Goal: Information Seeking & Learning: Learn about a topic

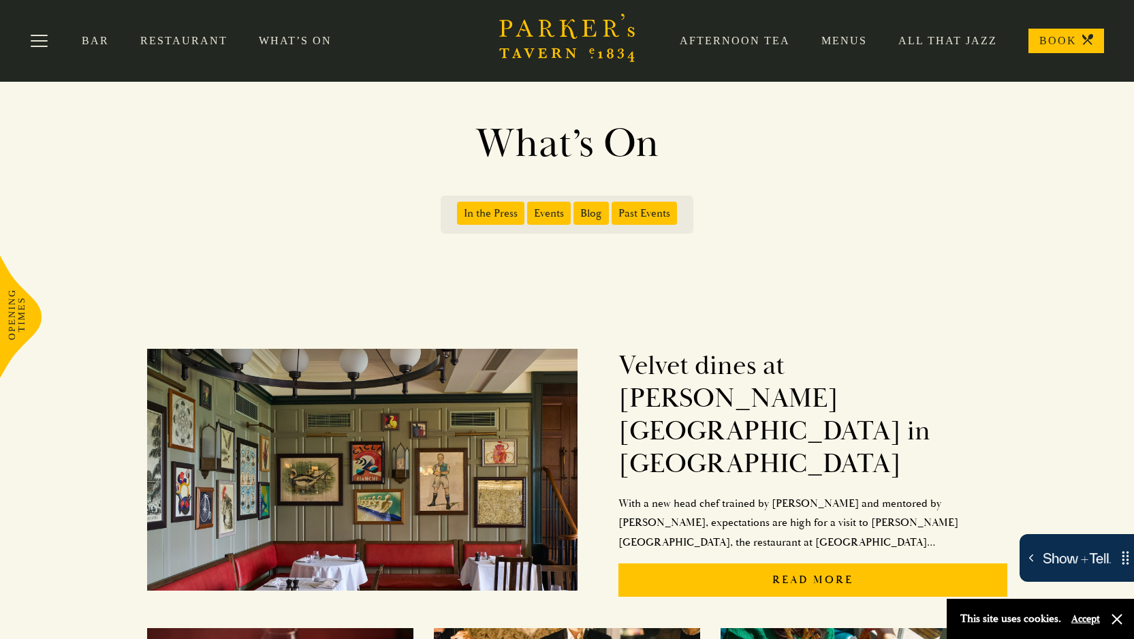
scroll to position [4, 0]
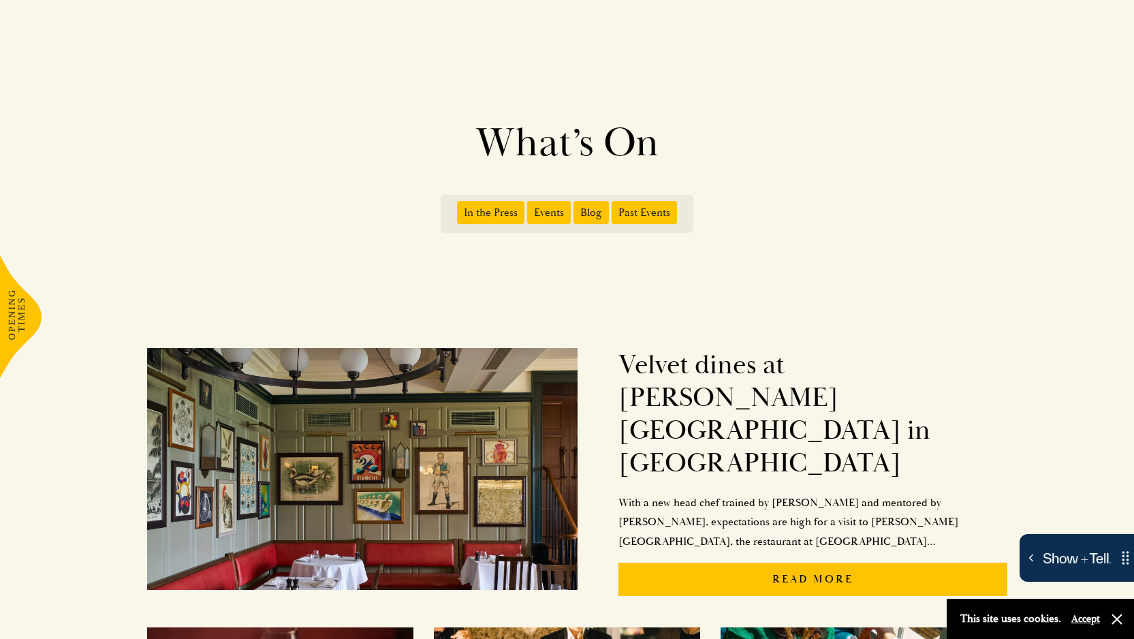
click at [548, 217] on span "Events" at bounding box center [549, 212] width 44 height 23
click at [530, 208] on input "Events" at bounding box center [530, 208] width 0 height 0
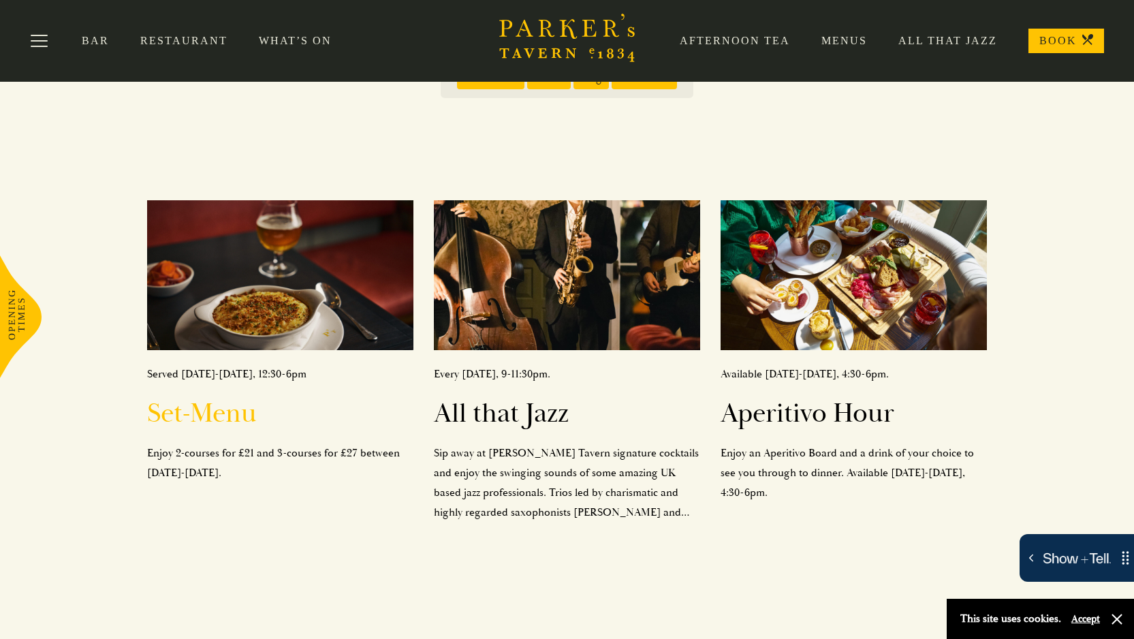
scroll to position [138, 0]
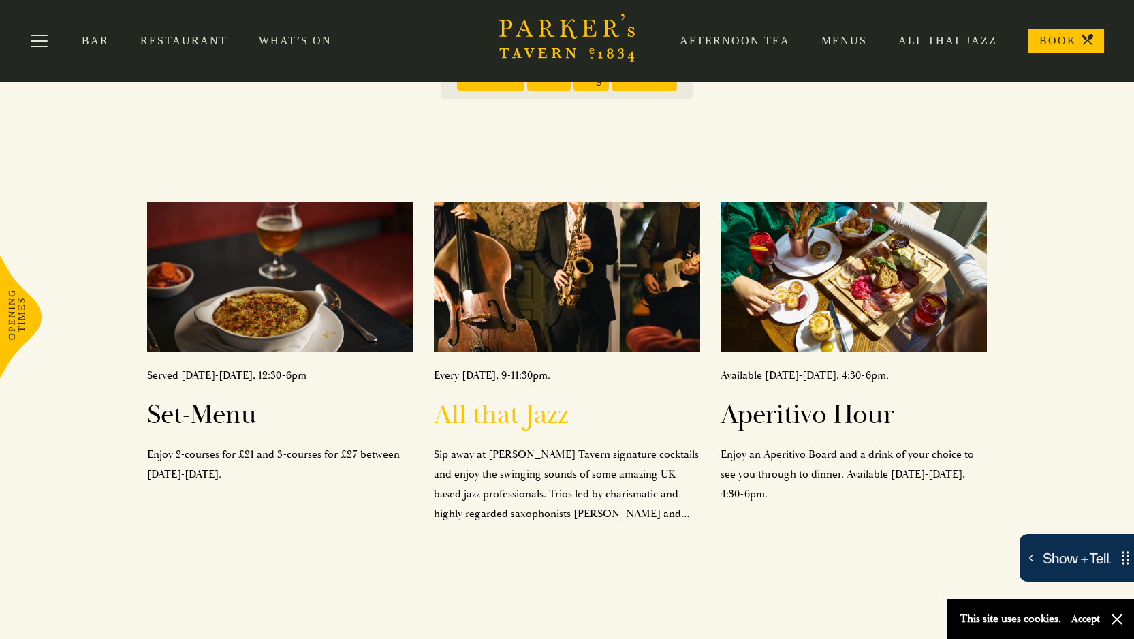
click at [558, 431] on h2 "All that Jazz" at bounding box center [567, 415] width 266 height 33
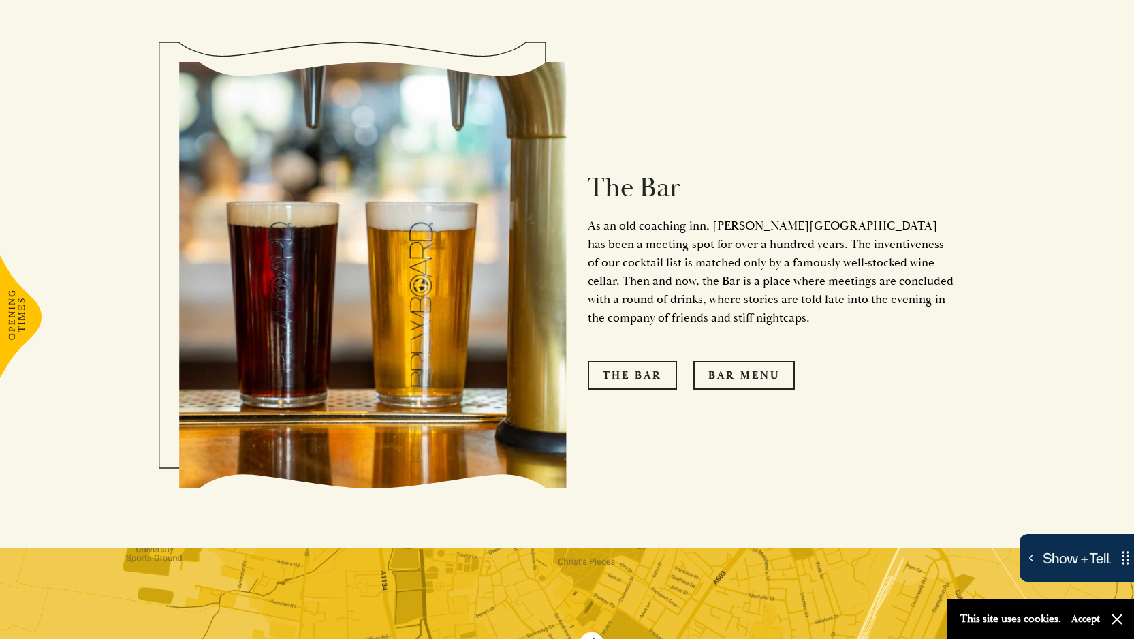
scroll to position [1520, 0]
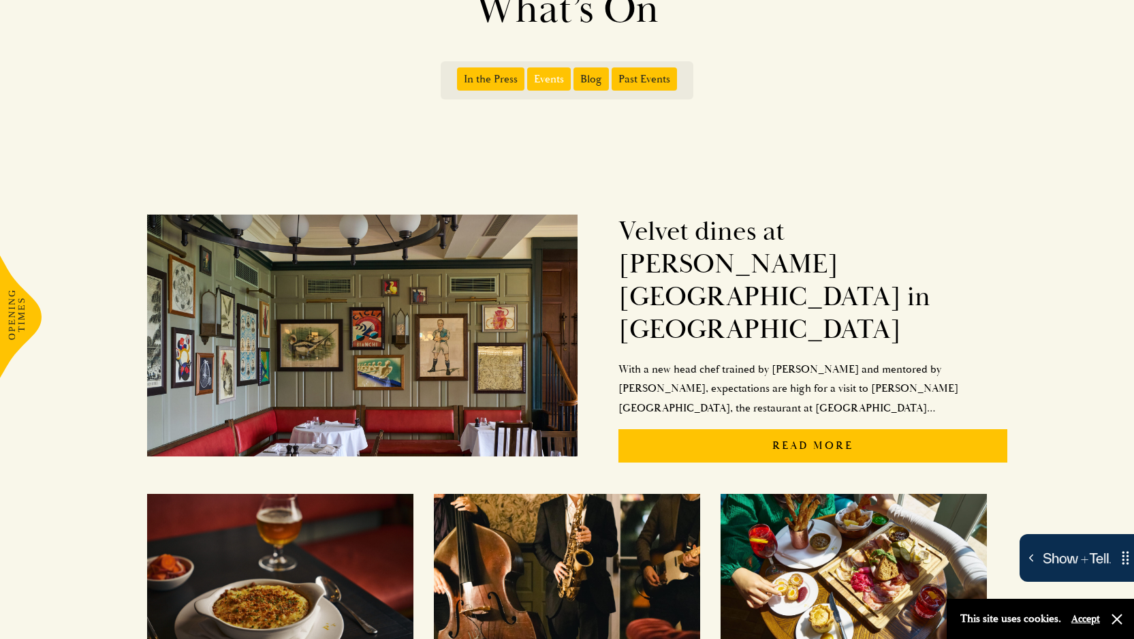
click at [563, 83] on span "Events" at bounding box center [549, 78] width 44 height 23
click at [530, 74] on input "Events" at bounding box center [530, 74] width 0 height 0
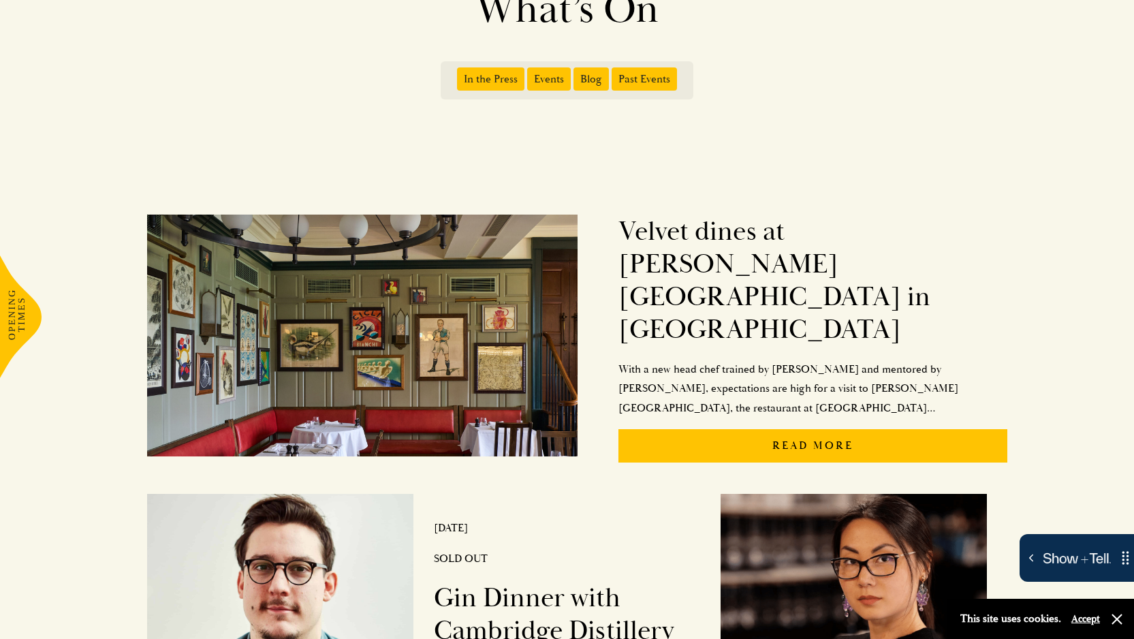
click at [549, 80] on span "Events" at bounding box center [549, 78] width 44 height 23
click at [530, 74] on input "Events" at bounding box center [530, 74] width 0 height 0
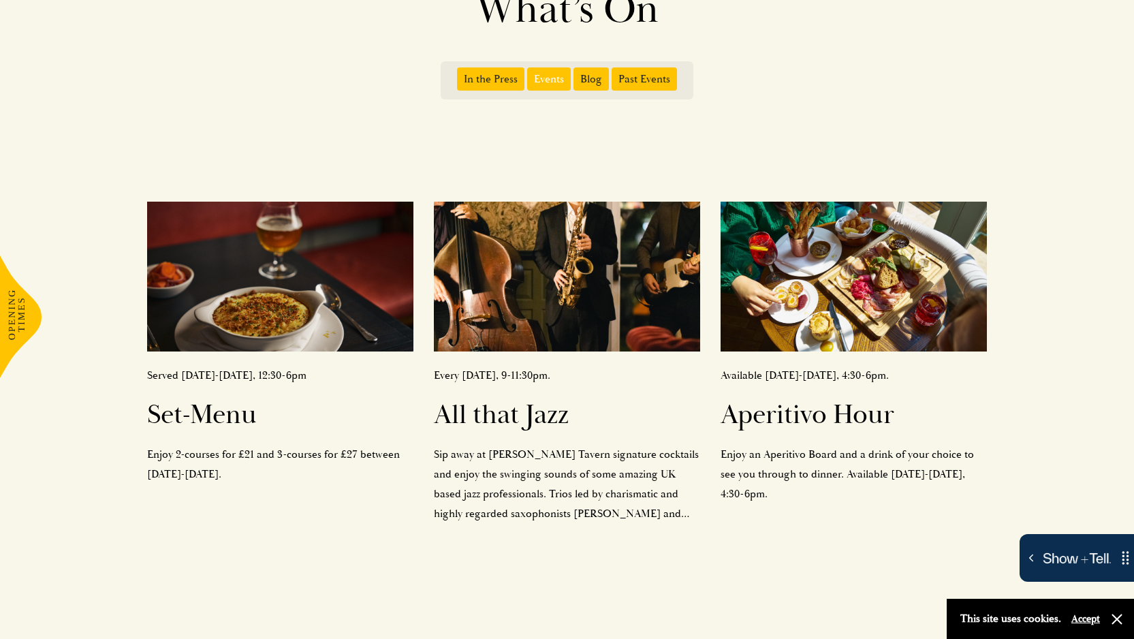
click at [549, 80] on span "Events" at bounding box center [549, 78] width 44 height 23
click at [530, 74] on input "Events" at bounding box center [530, 74] width 0 height 0
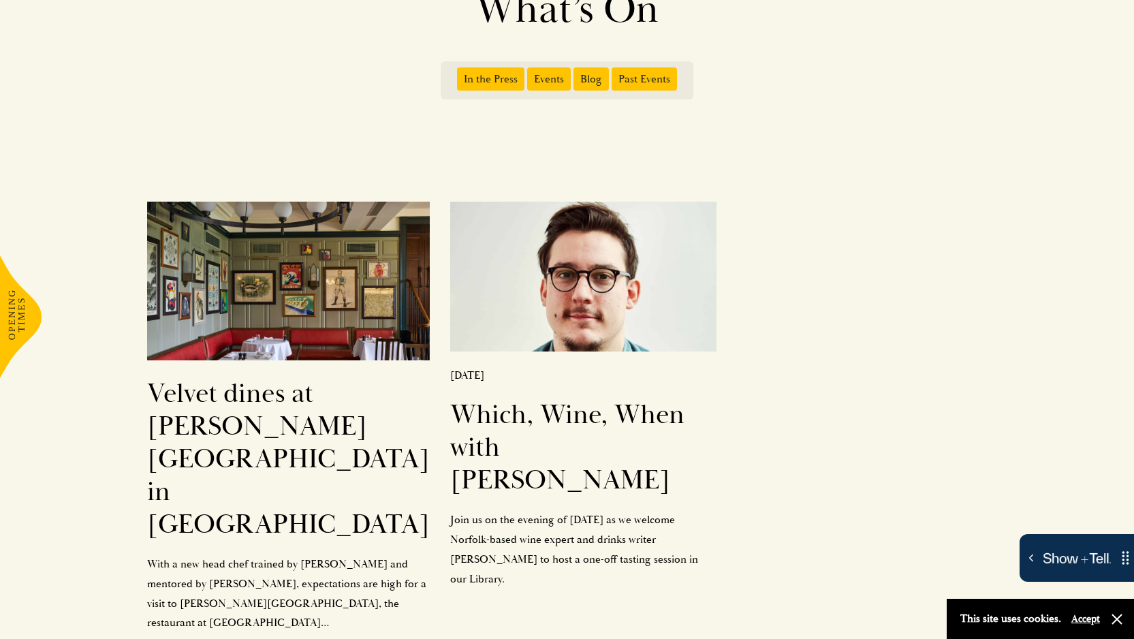
click at [549, 80] on span "Events" at bounding box center [549, 78] width 44 height 23
click at [530, 74] on input "Events" at bounding box center [530, 74] width 0 height 0
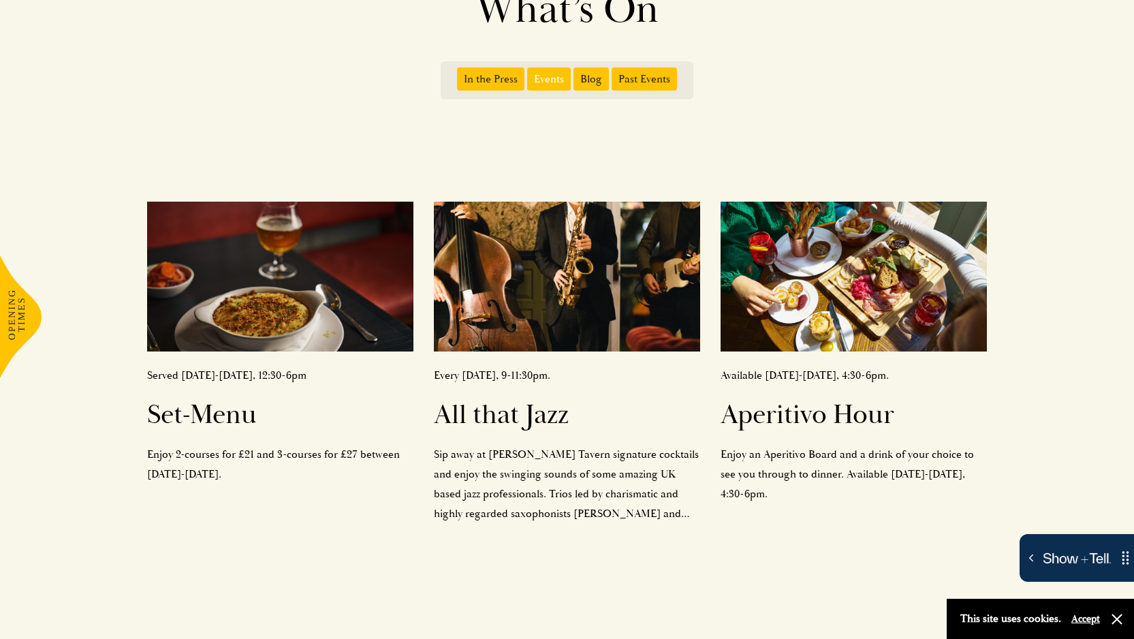
click at [549, 80] on span "Events" at bounding box center [549, 78] width 44 height 23
click at [530, 74] on input "Events" at bounding box center [530, 74] width 0 height 0
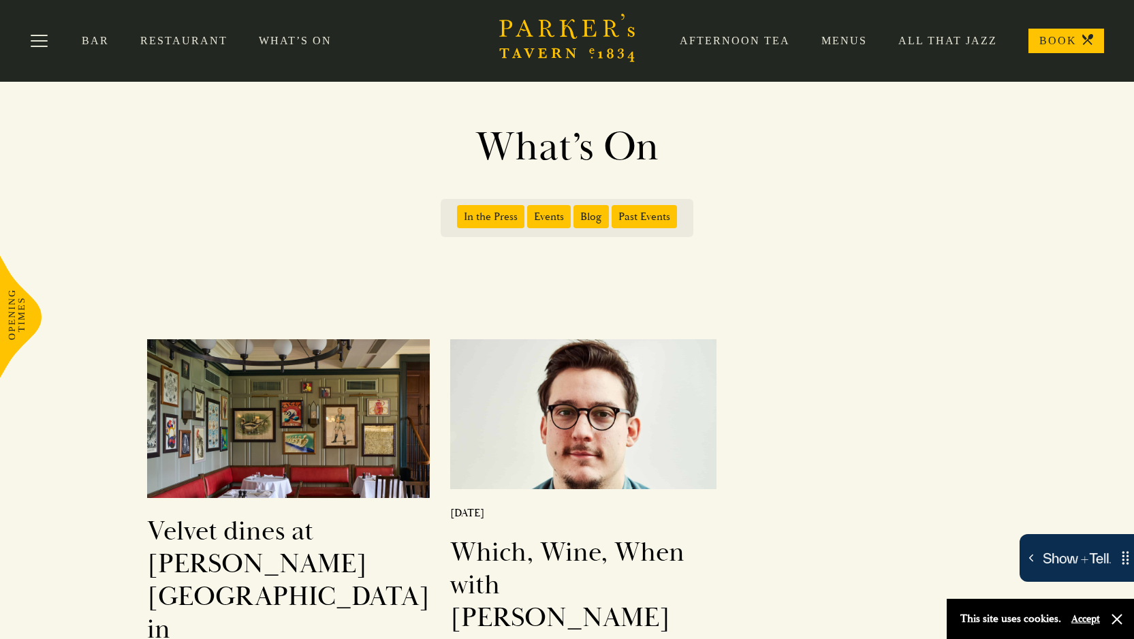
click at [549, 138] on h1 "What’s On" at bounding box center [567, 147] width 777 height 49
click at [1117, 621] on button "button" at bounding box center [1118, 620] width 14 height 14
click at [578, 216] on span "Blog" at bounding box center [591, 216] width 35 height 23
click at [576, 212] on input "Blog" at bounding box center [576, 212] width 0 height 0
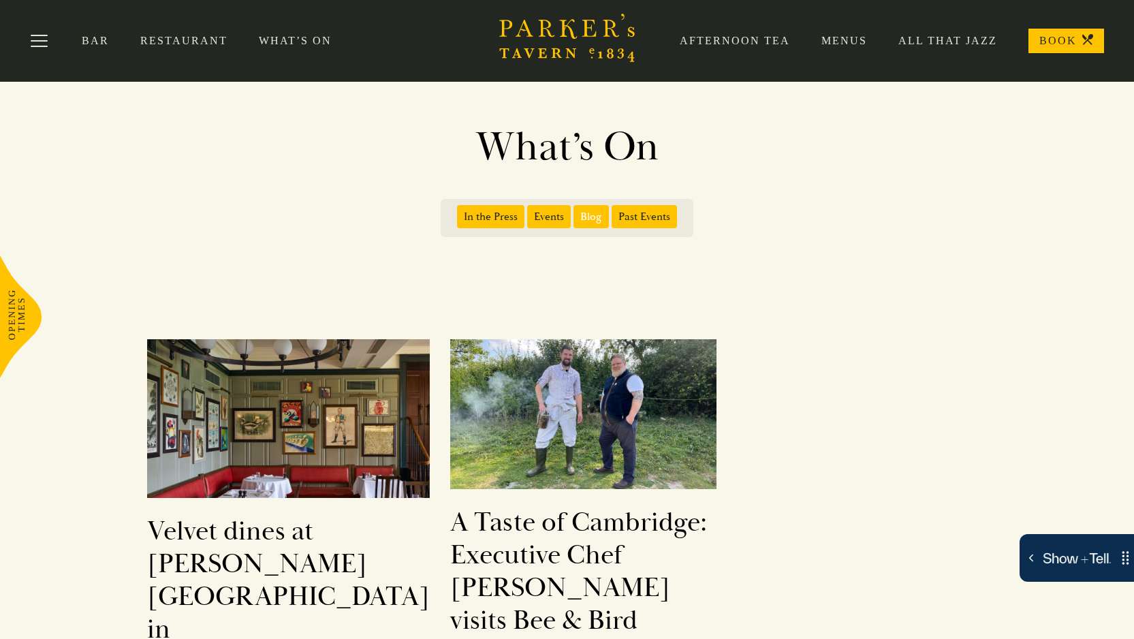
click at [596, 220] on span "Blog" at bounding box center [591, 216] width 35 height 23
click at [576, 212] on input "Blog" at bounding box center [576, 212] width 0 height 0
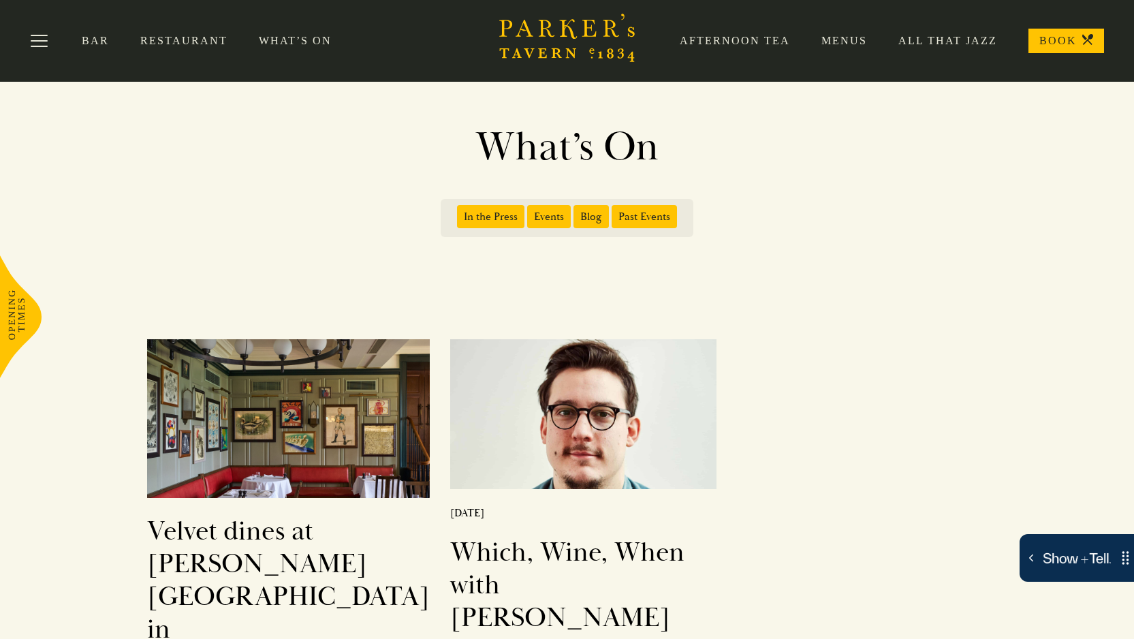
click at [508, 216] on span "In the Press" at bounding box center [490, 216] width 67 height 23
click at [460, 212] on input "In the Press" at bounding box center [460, 212] width 0 height 0
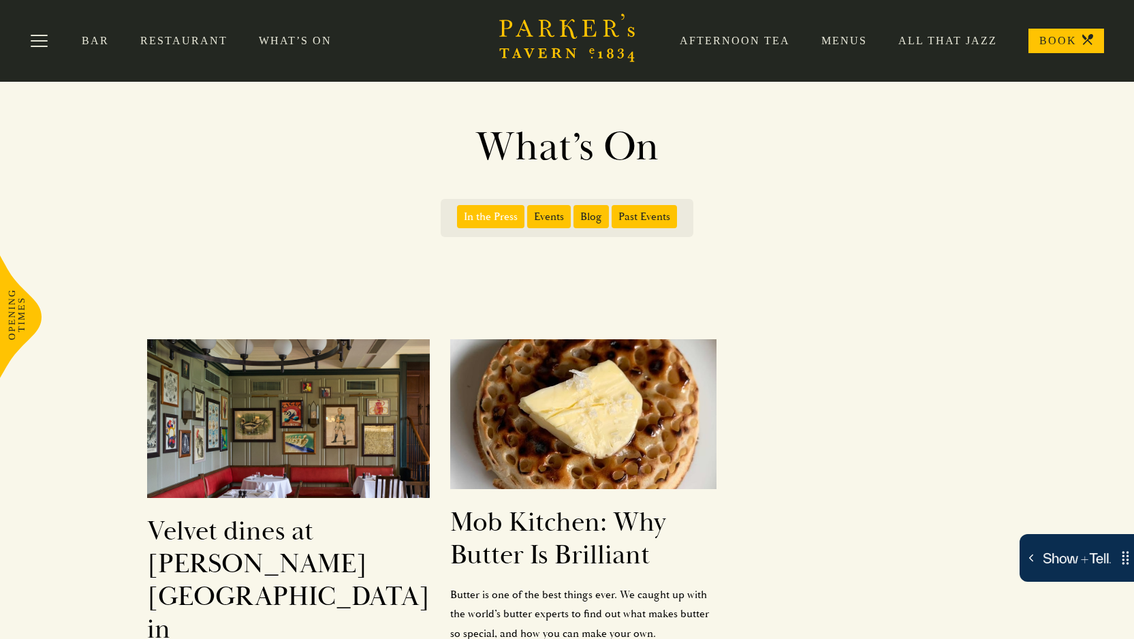
click at [502, 219] on span "In the Press" at bounding box center [490, 216] width 67 height 23
click at [460, 212] on input "In the Press" at bounding box center [460, 212] width 0 height 0
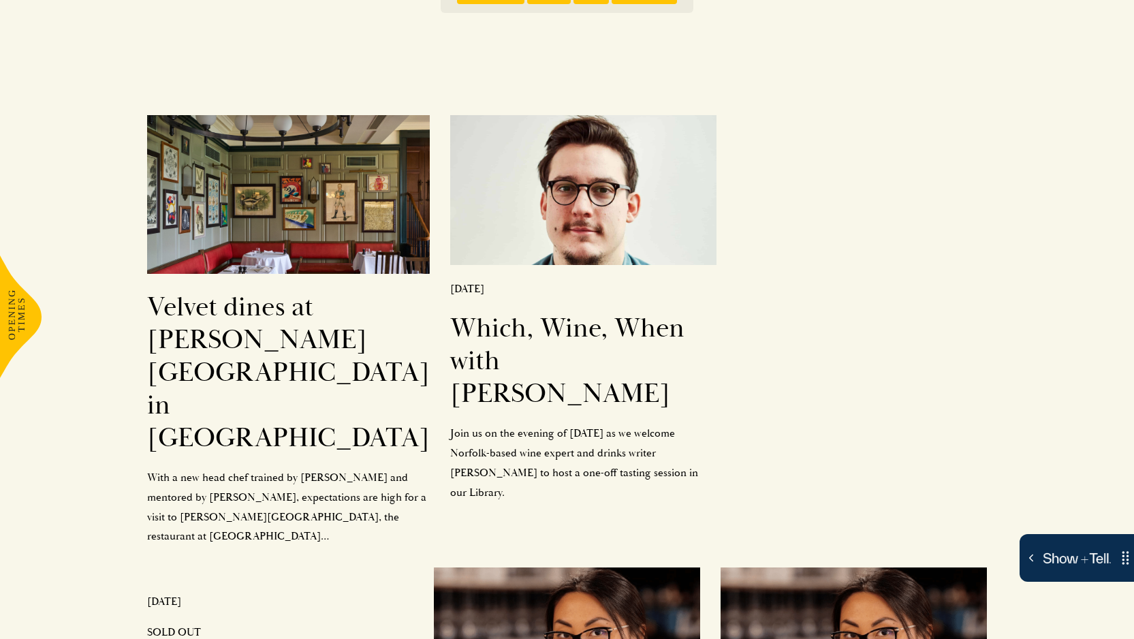
scroll to position [220, 0]
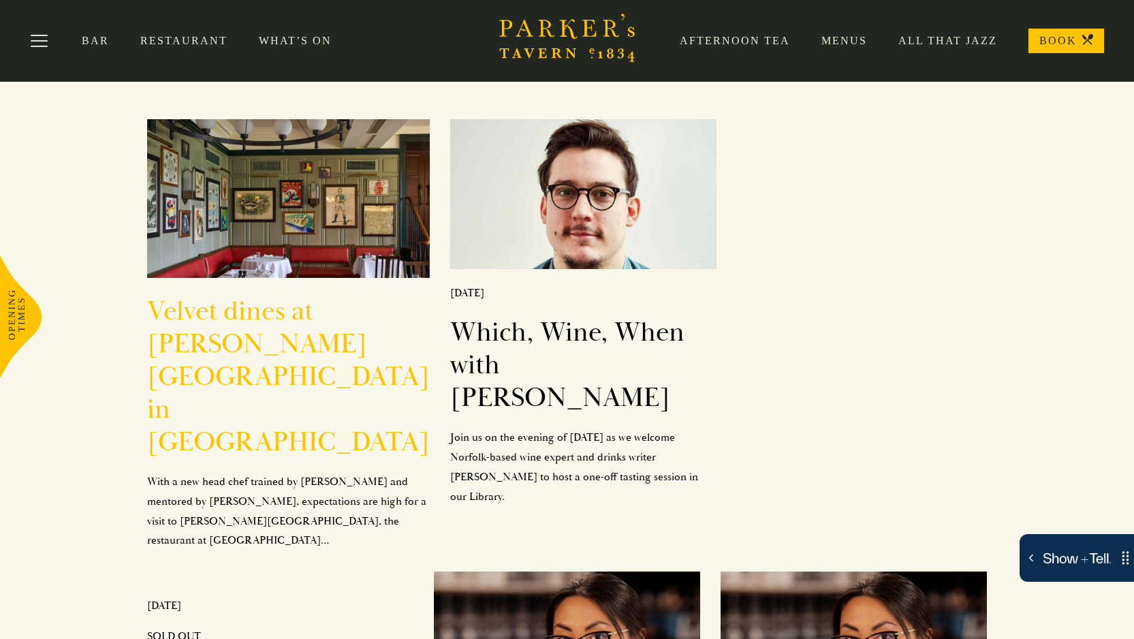
click at [303, 295] on h2 "Velvet dines at Parker’s Tavern in Cambridge" at bounding box center [288, 377] width 283 height 164
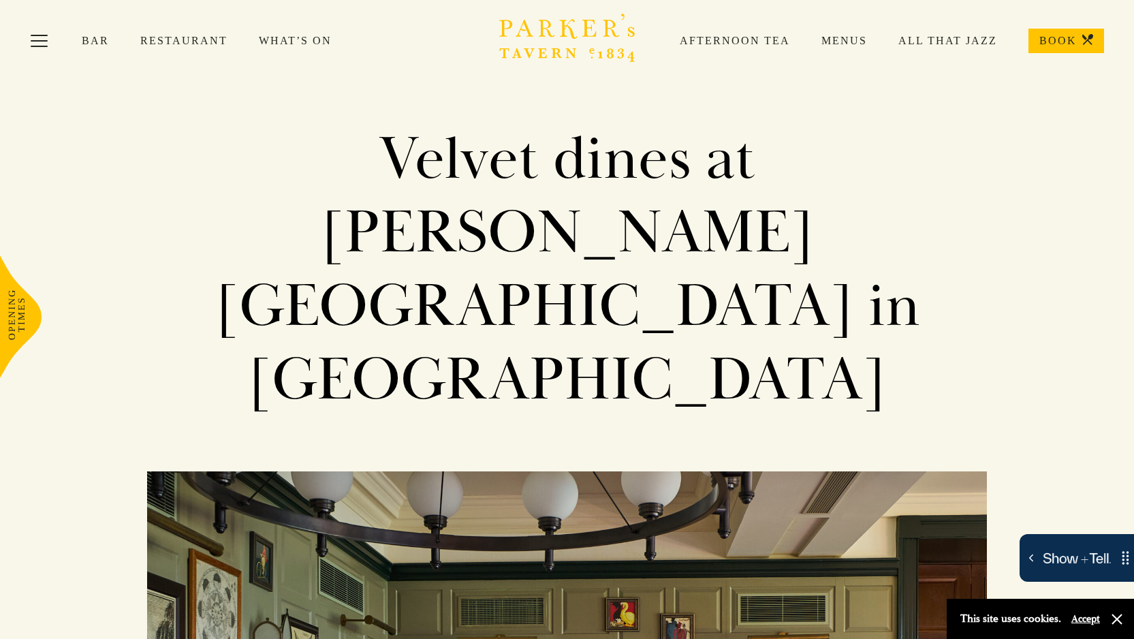
click at [314, 36] on link "What’s On" at bounding box center [311, 41] width 104 height 14
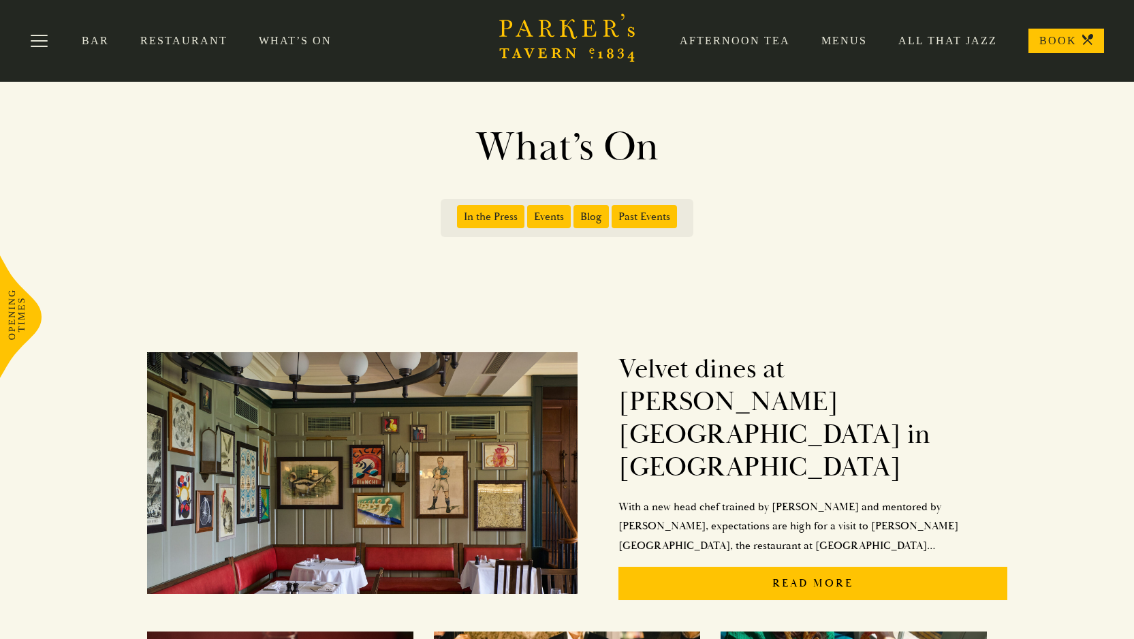
click at [553, 213] on span "Events" at bounding box center [549, 216] width 44 height 23
click at [530, 212] on input "Events" at bounding box center [530, 212] width 0 height 0
